Goal: Transaction & Acquisition: Purchase product/service

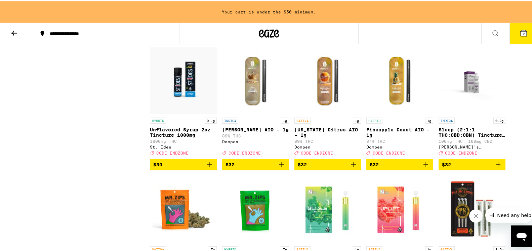
scroll to position [1750, 0]
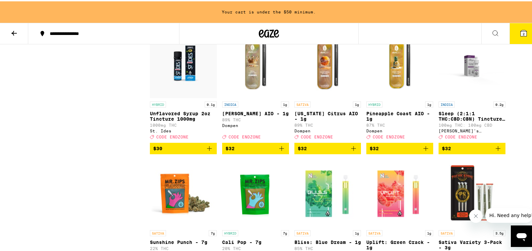
click at [177, 120] on p "Unflavored Syrup 2oz Tincture 1000mg" at bounding box center [183, 115] width 67 height 11
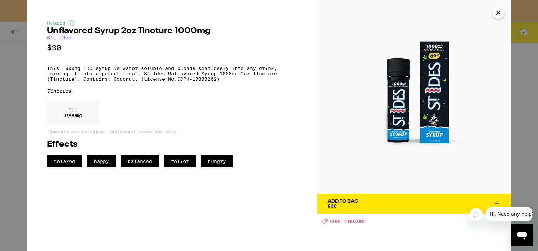
click at [383, 200] on span "Add To Bag $30" at bounding box center [415, 203] width 174 height 9
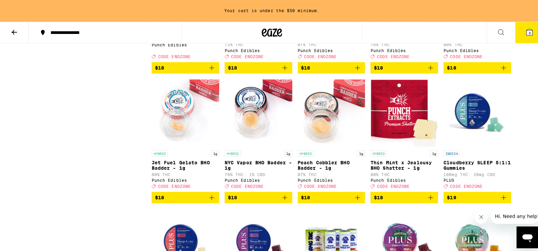
scroll to position [858, 0]
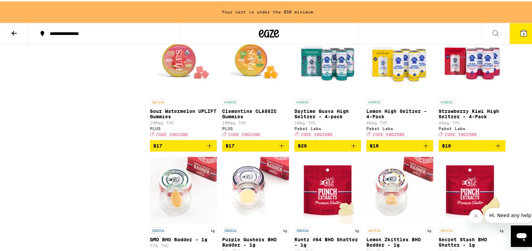
click at [521, 29] on icon at bounding box center [524, 32] width 6 height 6
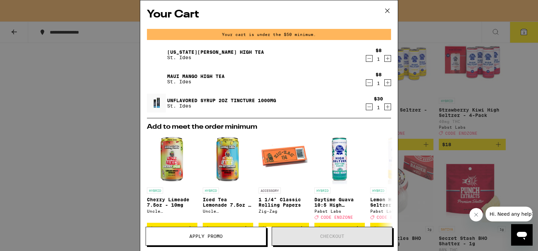
click at [386, 82] on icon "Increment" at bounding box center [388, 83] width 4 height 4
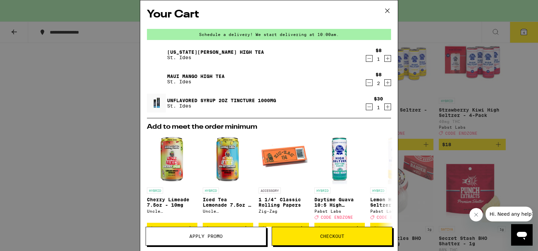
click at [386, 82] on icon "Increment" at bounding box center [388, 83] width 4 height 4
click at [385, 61] on icon "Increment" at bounding box center [388, 58] width 6 height 8
click at [386, 9] on icon at bounding box center [387, 11] width 10 height 10
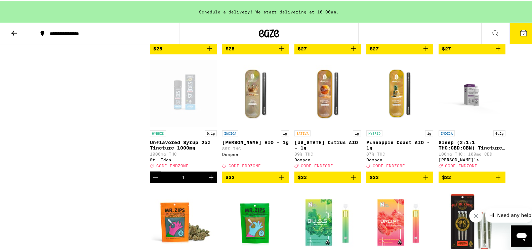
scroll to position [1715, 0]
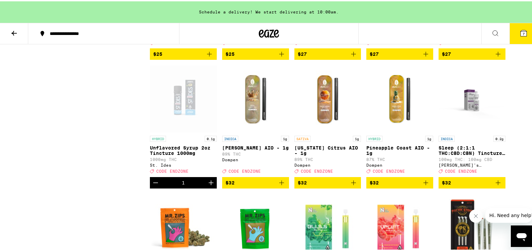
click at [16, 31] on icon at bounding box center [13, 32] width 5 height 5
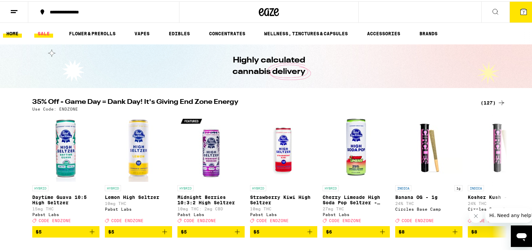
click at [40, 31] on link "SALE" at bounding box center [43, 32] width 19 height 8
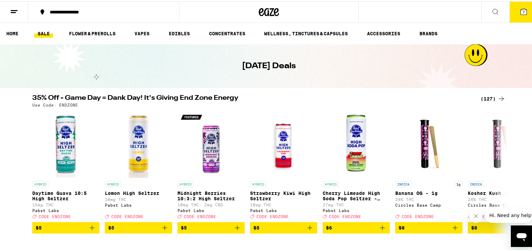
click at [487, 98] on div "(127)" at bounding box center [493, 98] width 25 height 8
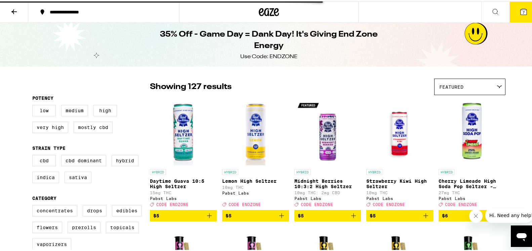
scroll to position [172, 0]
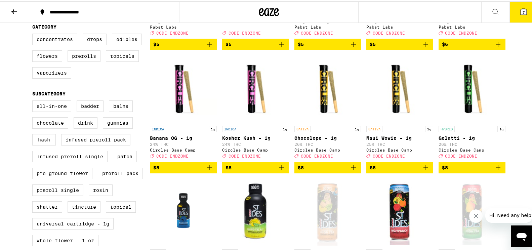
click at [327, 171] on span "$8" at bounding box center [328, 166] width 60 height 8
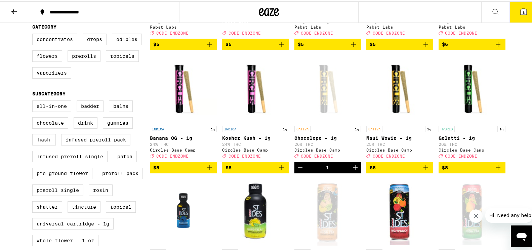
click at [393, 171] on span "$8" at bounding box center [400, 166] width 60 height 8
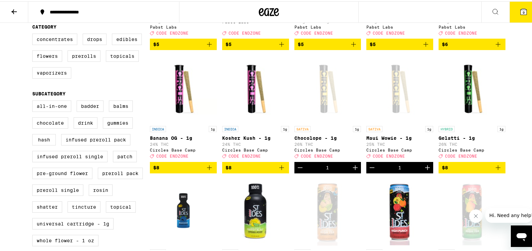
click at [465, 171] on span "$8" at bounding box center [472, 166] width 60 height 8
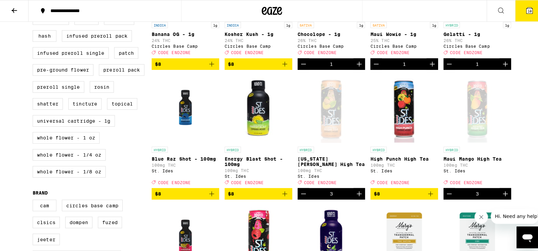
scroll to position [34, 0]
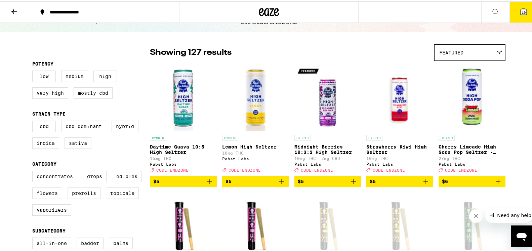
click at [522, 8] on button "10" at bounding box center [524, 10] width 28 height 21
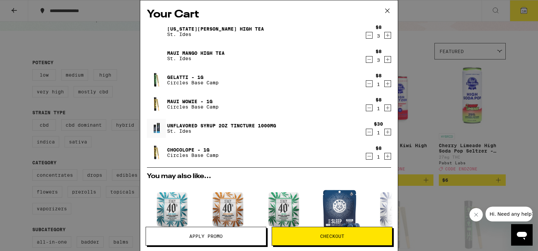
click at [386, 11] on icon at bounding box center [387, 11] width 10 height 10
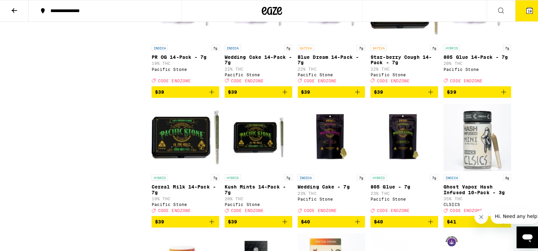
scroll to position [2127, 0]
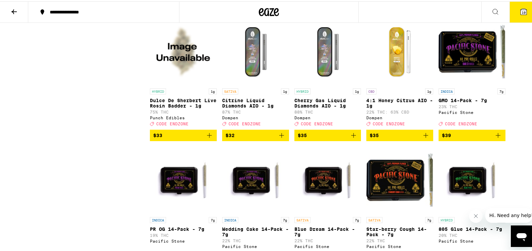
click at [521, 11] on icon at bounding box center [524, 10] width 6 height 6
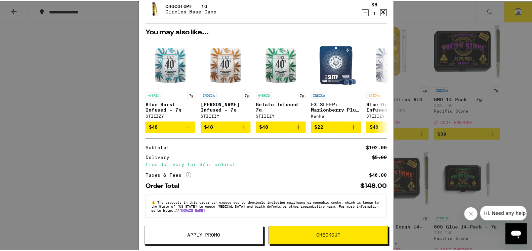
scroll to position [155, 0]
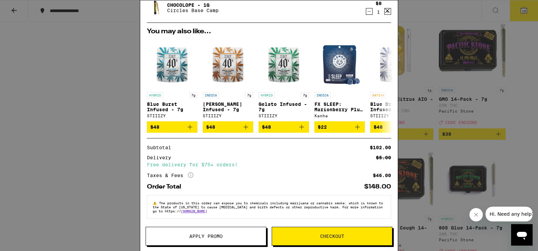
click at [231, 233] on button "Apply Promo" at bounding box center [206, 236] width 121 height 19
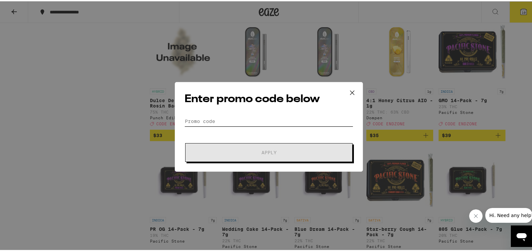
click at [210, 121] on input "Promo Code" at bounding box center [269, 120] width 169 height 10
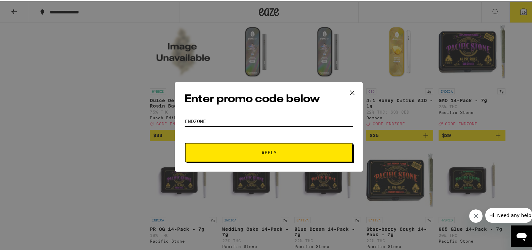
type input "endzone"
click at [262, 149] on span "Apply" at bounding box center [269, 151] width 15 height 5
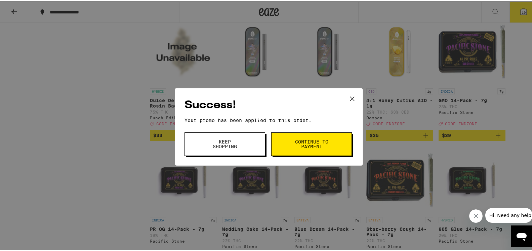
click at [290, 139] on button "Continue to payment" at bounding box center [311, 143] width 81 height 24
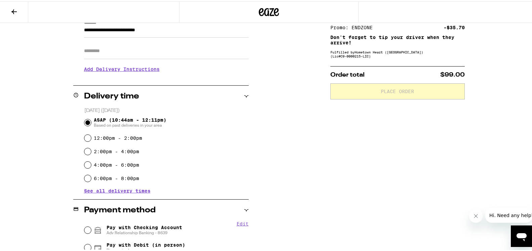
scroll to position [206, 0]
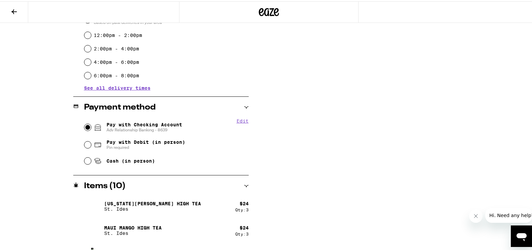
click at [86, 123] on input "Pay with Checking Account Adv Relationship Banking - 8639" at bounding box center [87, 126] width 7 height 7
radio input "true"
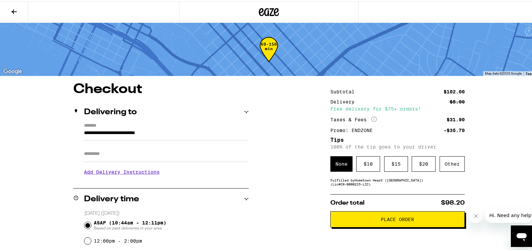
scroll to position [34, 0]
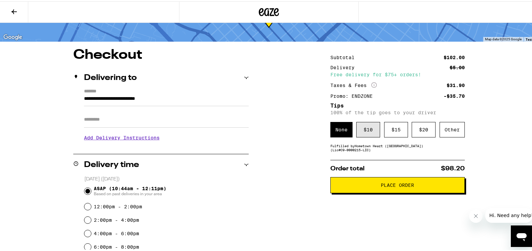
click at [364, 130] on div "$ 10" at bounding box center [369, 128] width 24 height 15
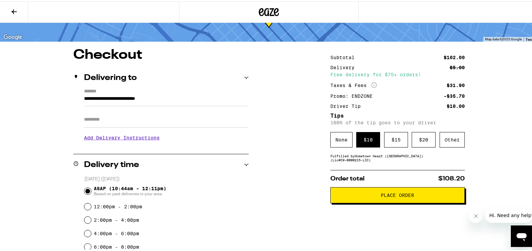
click at [398, 196] on span "Place Order" at bounding box center [397, 194] width 33 height 5
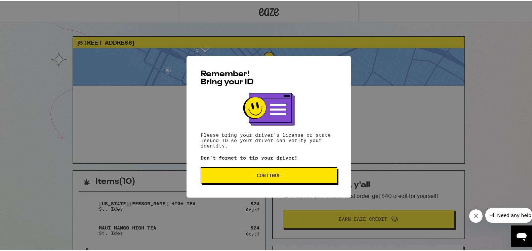
drag, startPoint x: 277, startPoint y: 171, endPoint x: 277, endPoint y: 176, distance: 5.1
click at [277, 176] on button "Continue" at bounding box center [269, 174] width 137 height 16
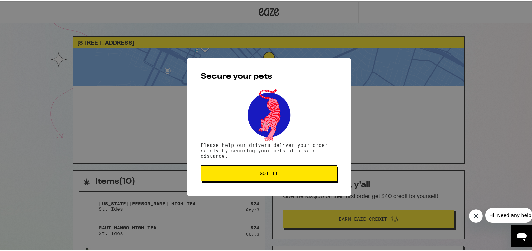
click at [277, 176] on button "Got it" at bounding box center [269, 172] width 137 height 16
